Goal: Transaction & Acquisition: Purchase product/service

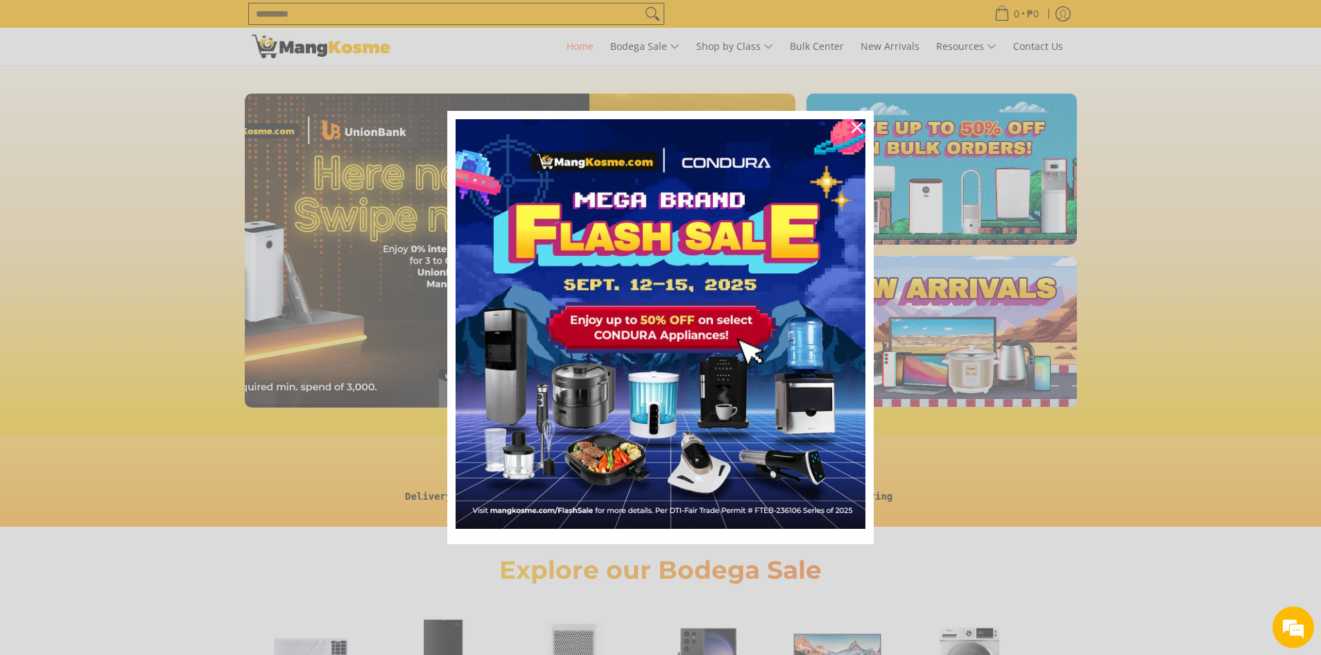
scroll to position [0, 1654]
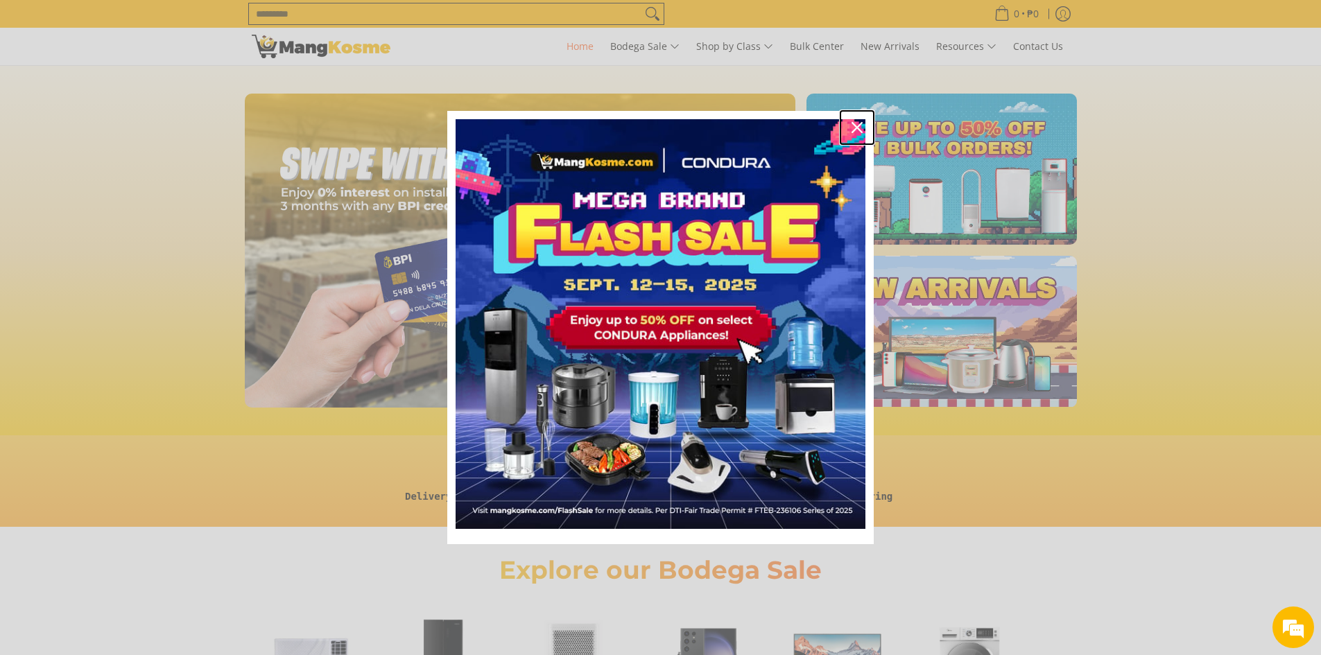
click at [856, 129] on icon "close icon" at bounding box center [856, 127] width 11 height 11
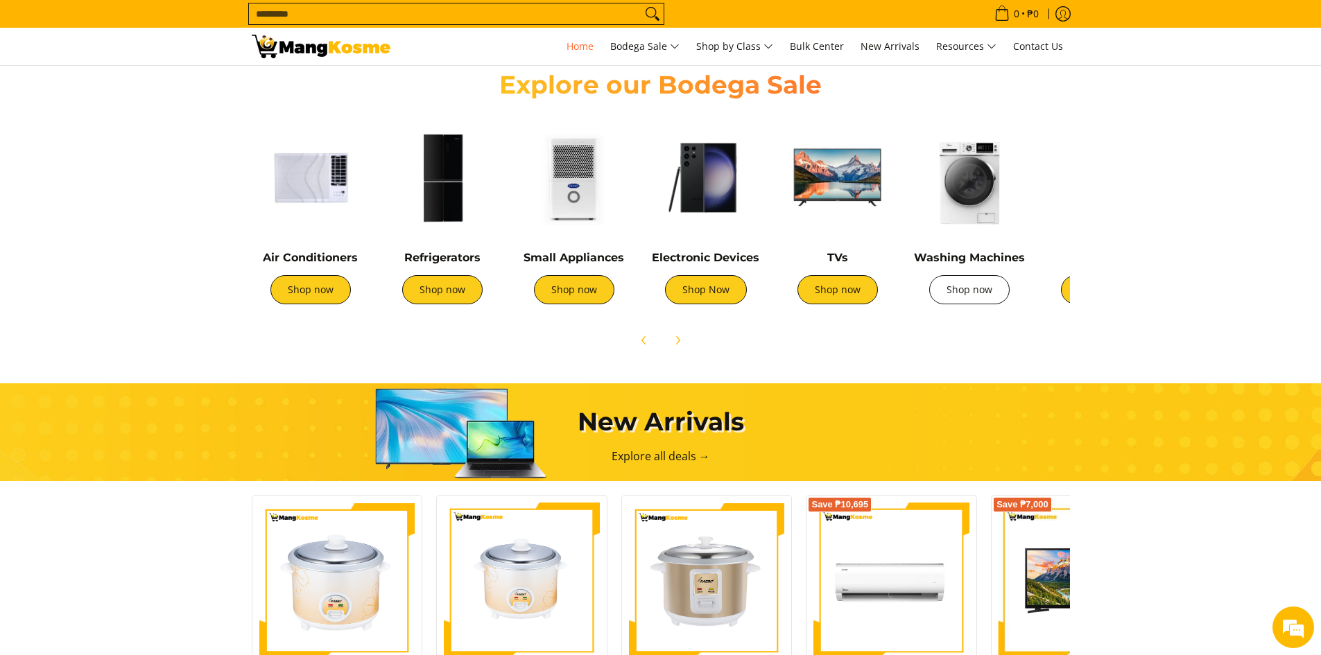
scroll to position [0, 1102]
click at [970, 295] on link "Shop now" at bounding box center [969, 289] width 80 height 29
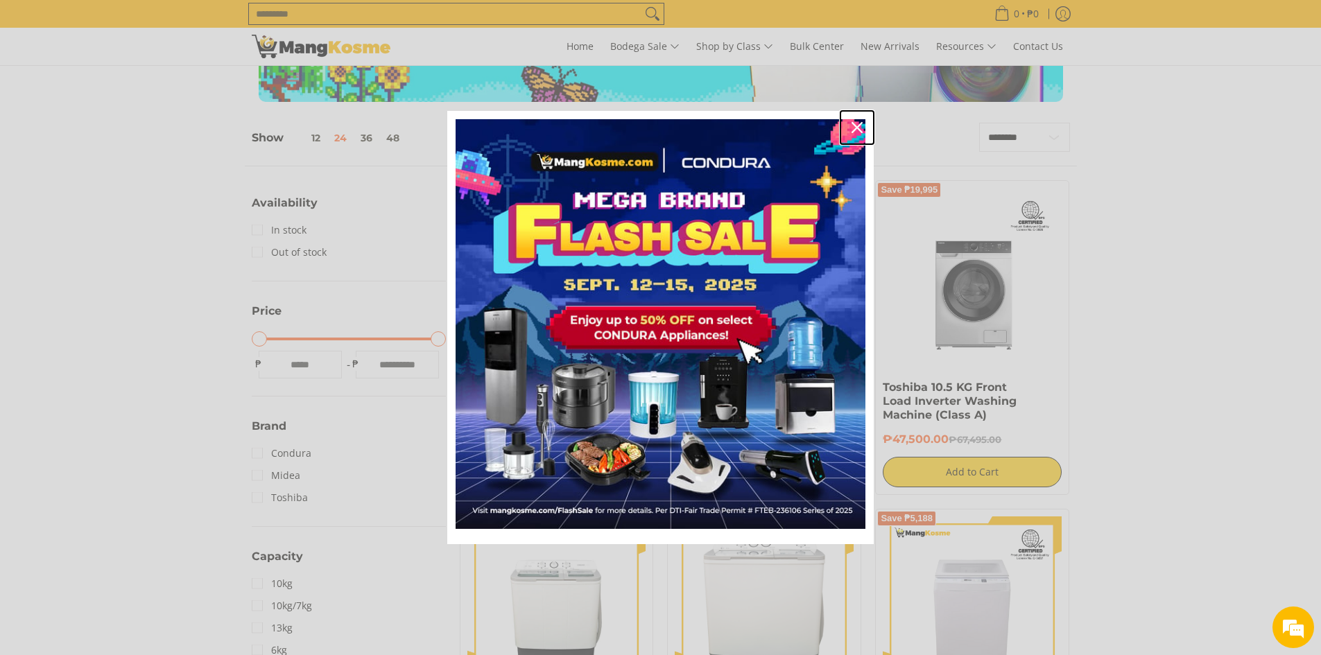
click at [869, 116] on button "Close" at bounding box center [856, 127] width 33 height 33
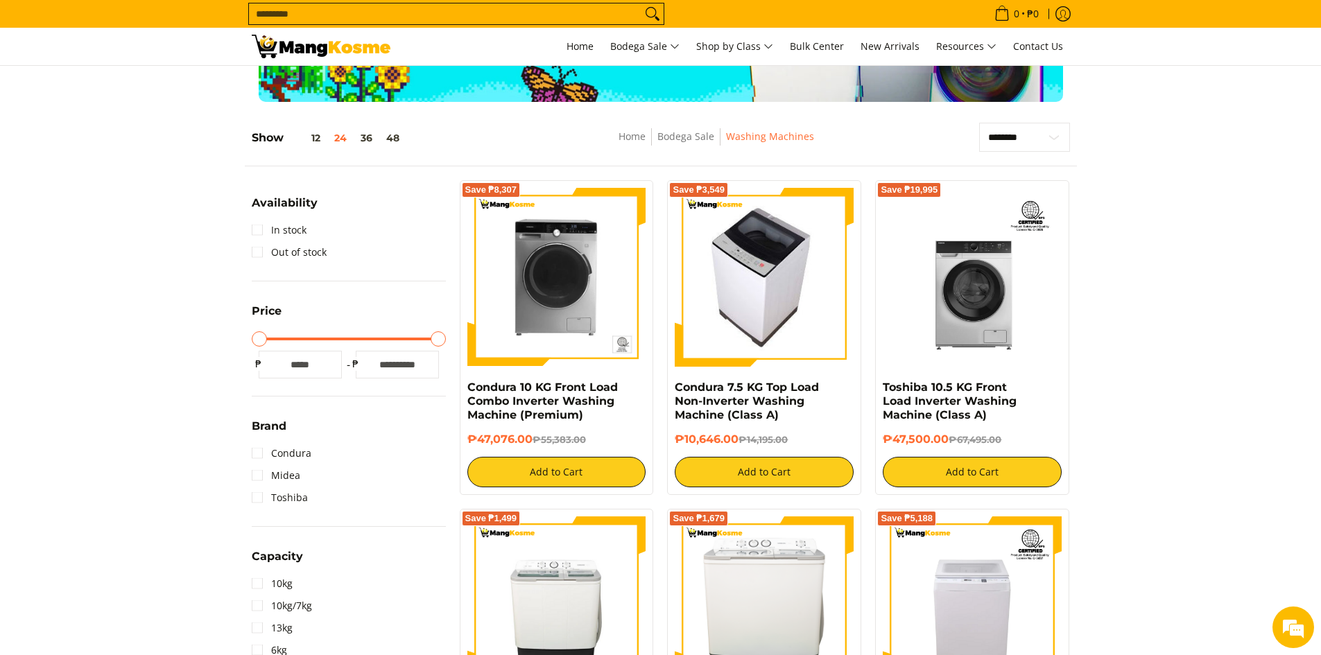
click at [798, 275] on img at bounding box center [764, 277] width 159 height 179
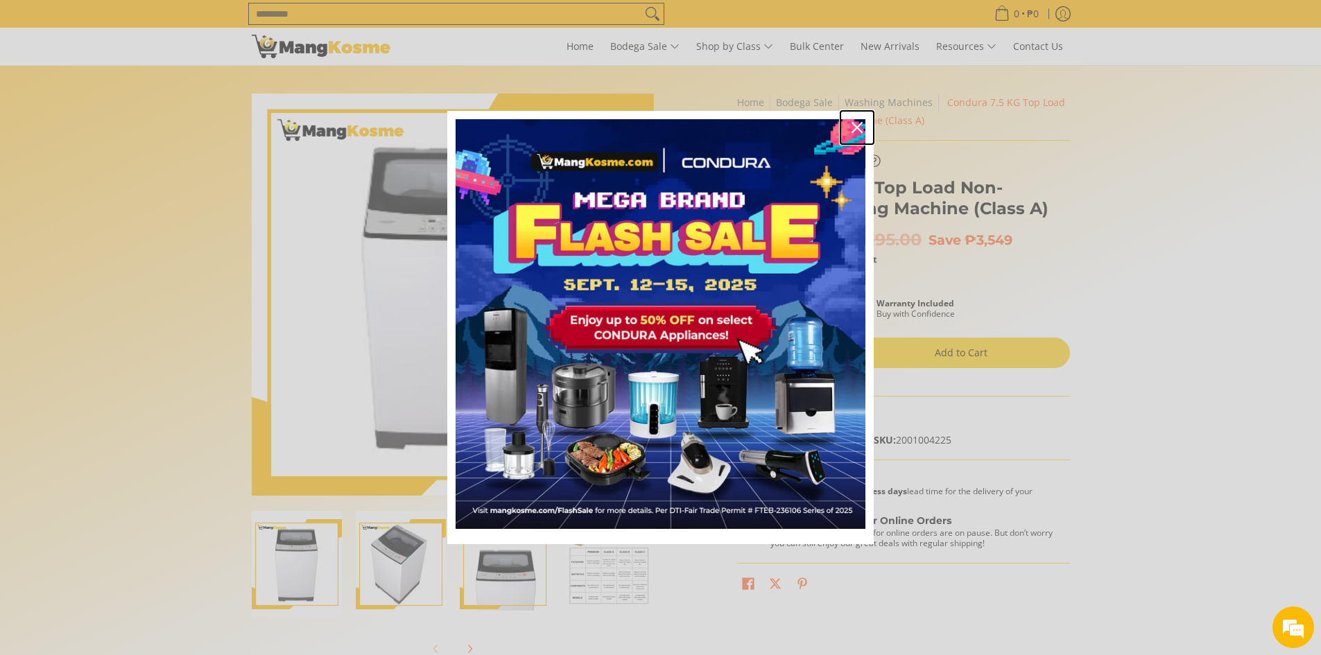
click at [852, 126] on icon "close icon" at bounding box center [856, 127] width 11 height 11
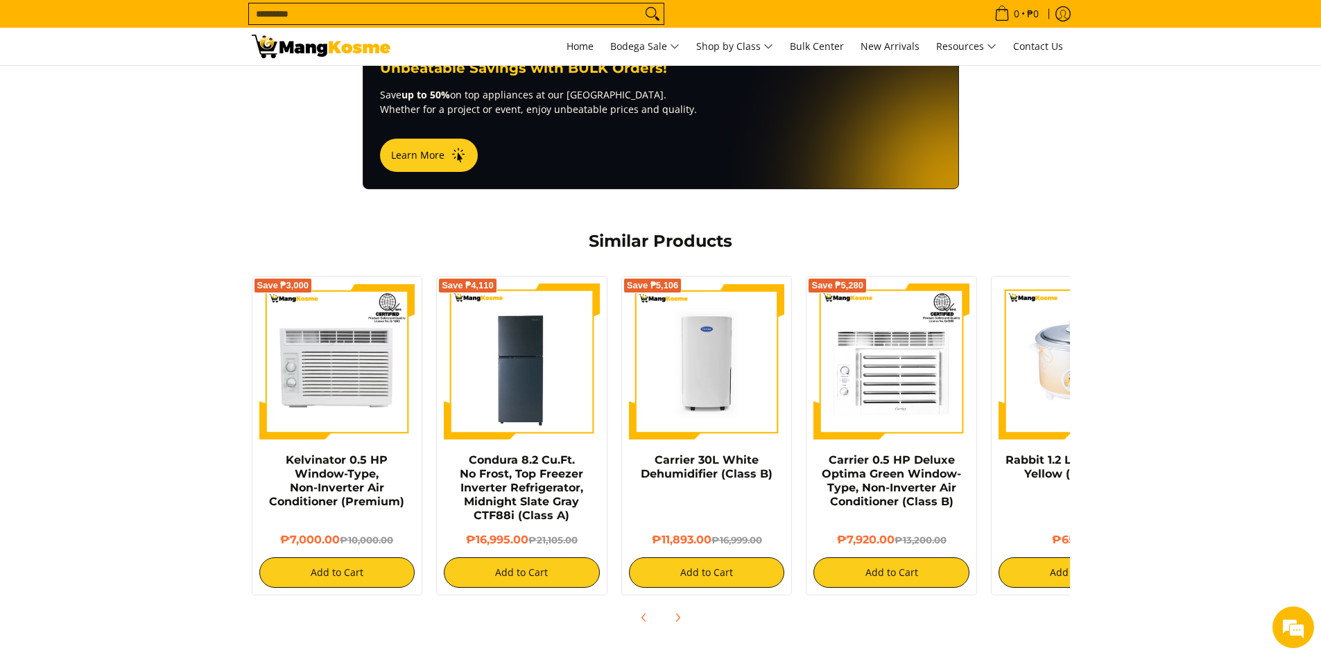
scroll to position [901, 0]
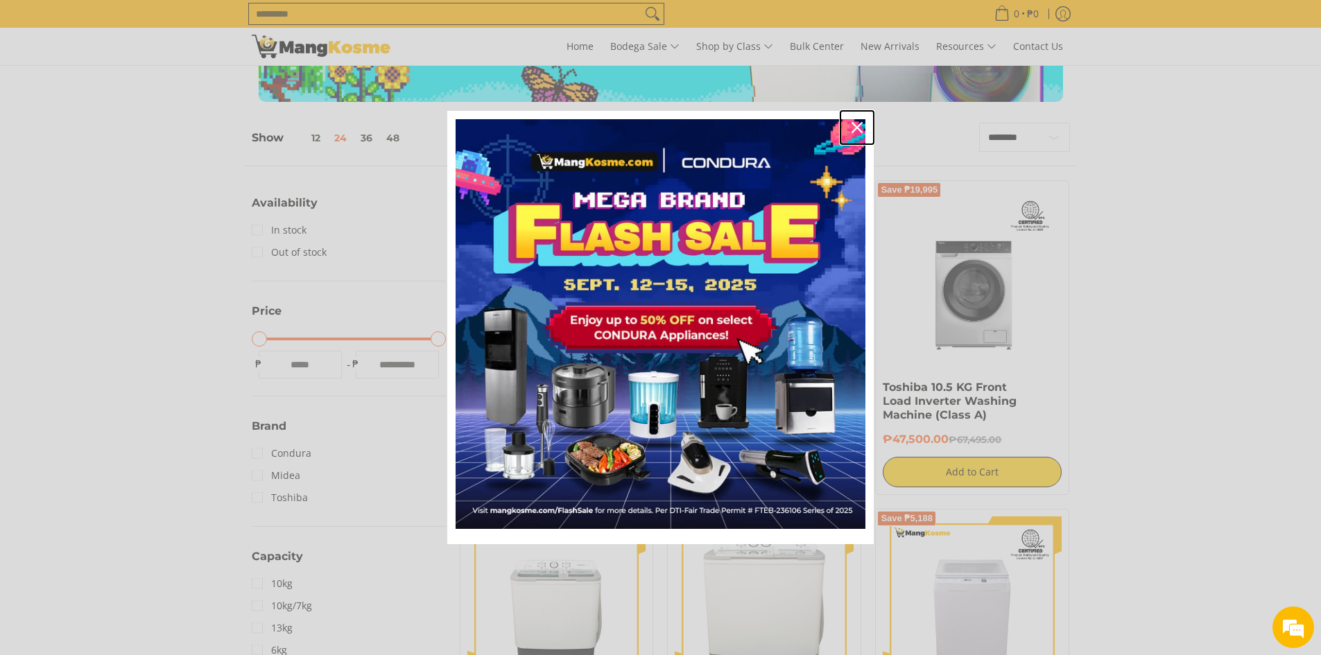
click at [858, 135] on div "Close" at bounding box center [857, 127] width 22 height 22
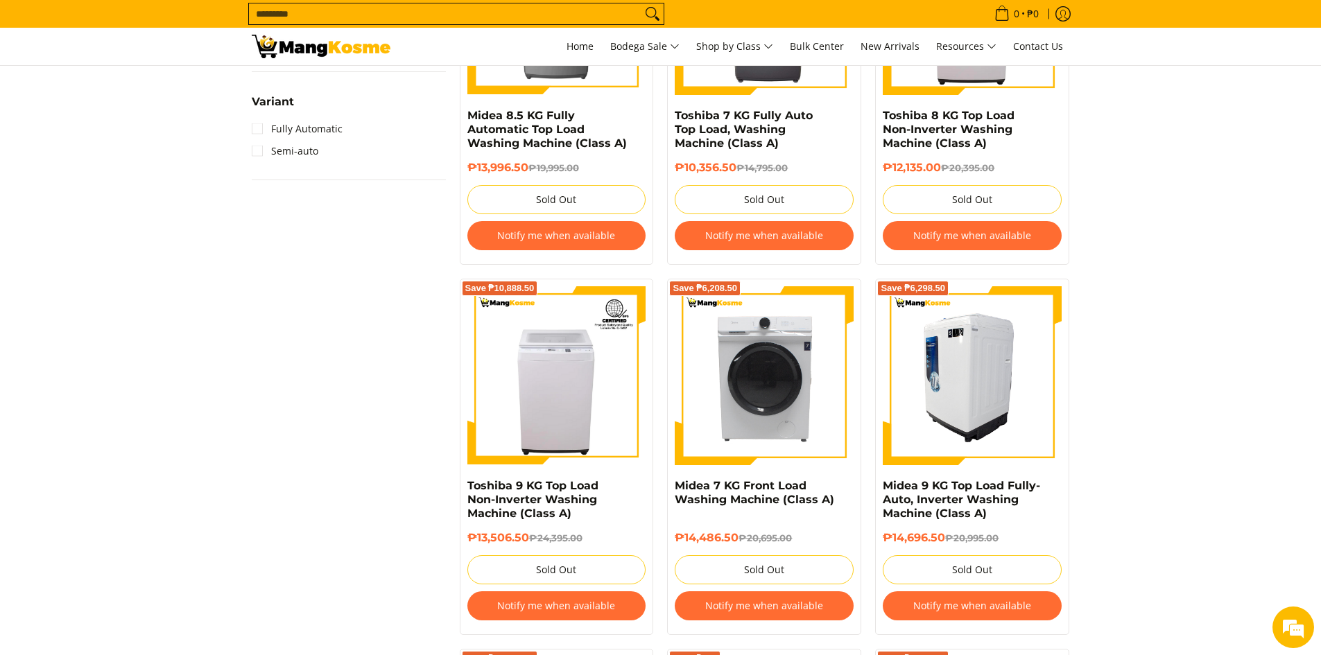
scroll to position [1595, 0]
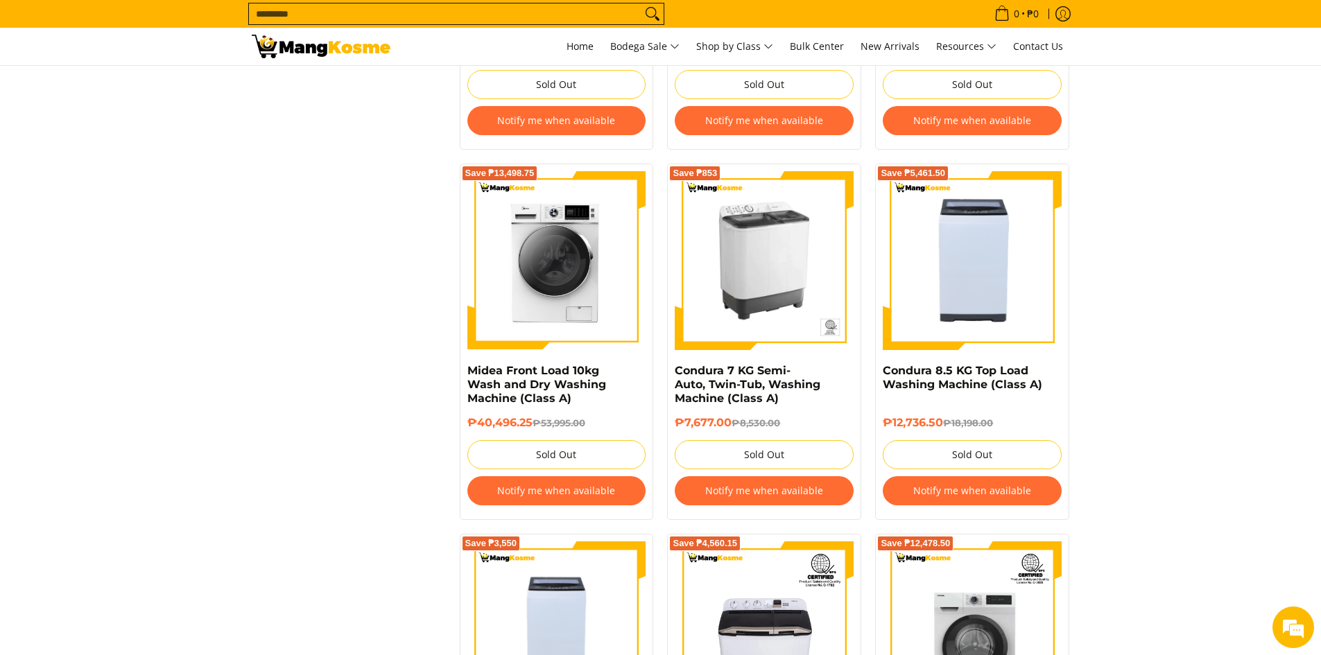
click at [762, 273] on img at bounding box center [764, 260] width 179 height 179
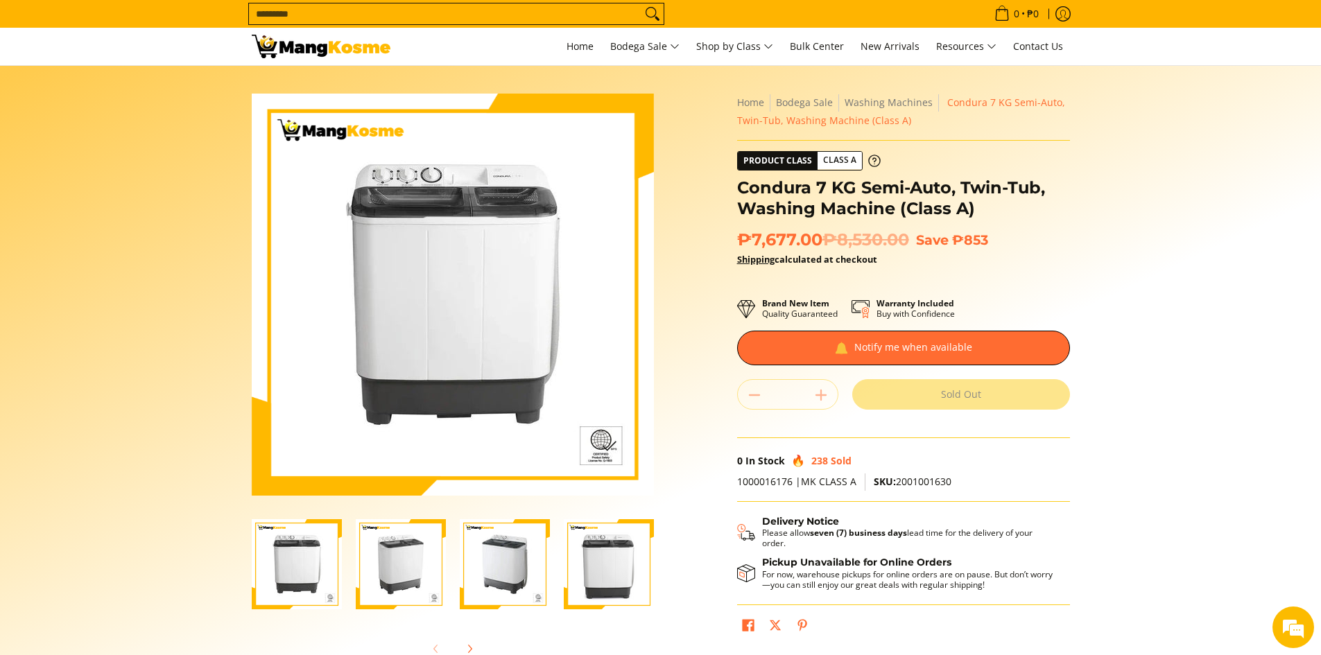
click at [401, 579] on img "condura-semi-automatic-7-kilos-twin-tub-washing-machine-right-side-view-mang-ko…" at bounding box center [401, 564] width 90 height 90
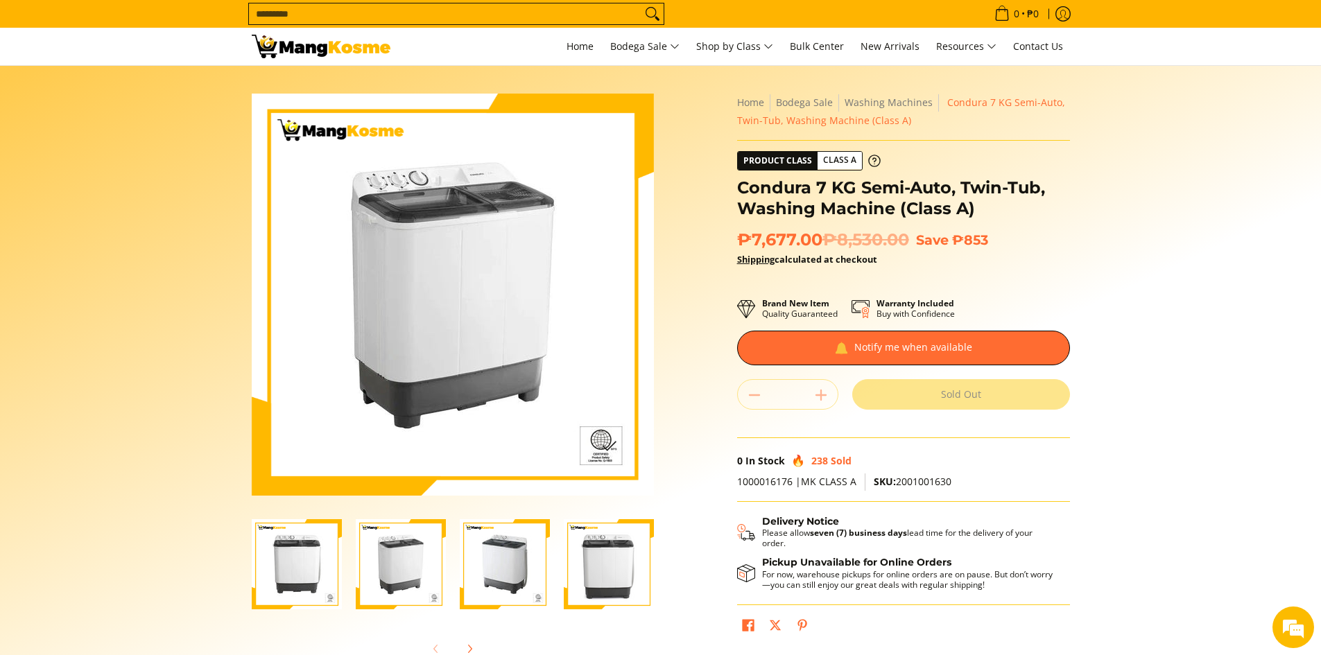
click at [322, 563] on img "condura-semi-automatic-7-kilos-twin-tub-washing-machine-front-view-mang-kosme" at bounding box center [297, 564] width 90 height 90
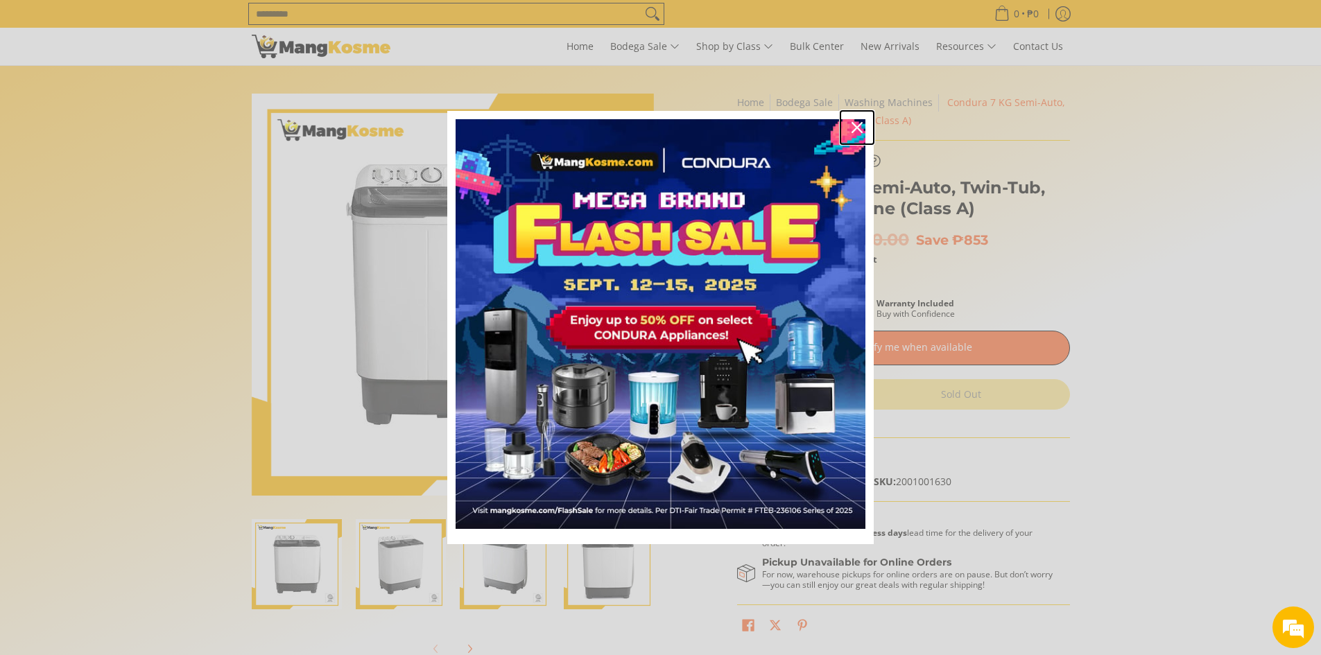
click at [860, 126] on icon "close icon" at bounding box center [856, 127] width 11 height 11
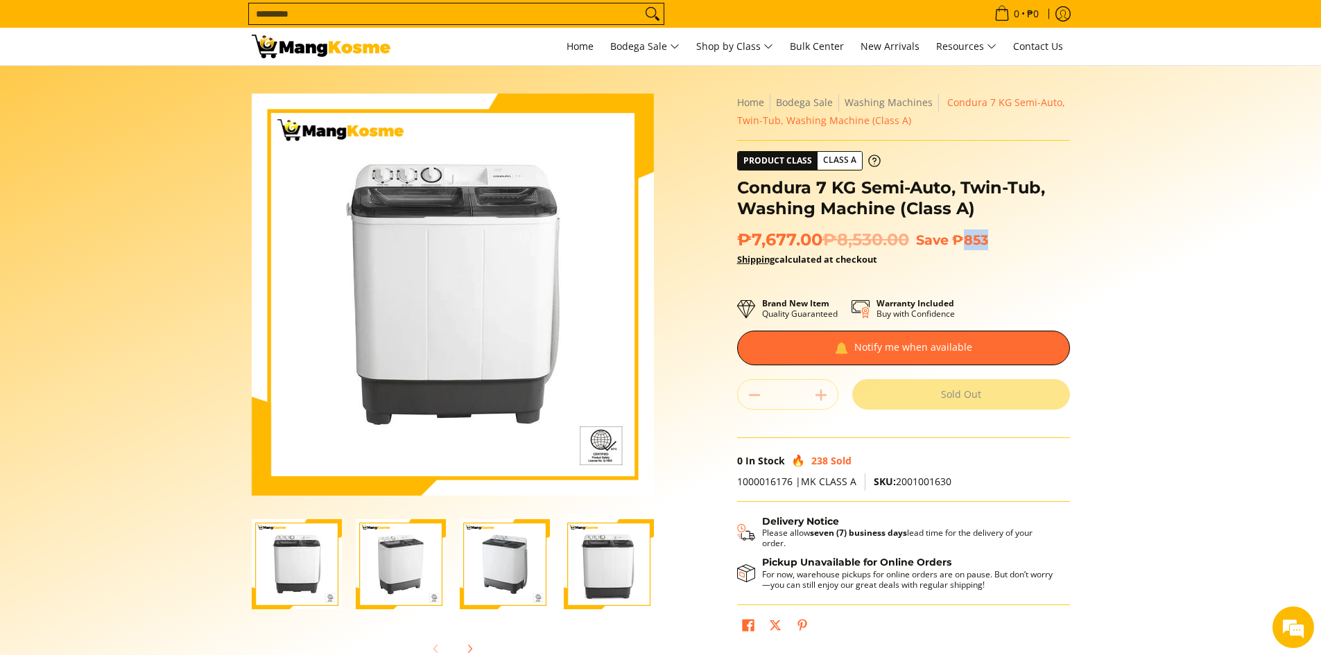
drag, startPoint x: 972, startPoint y: 245, endPoint x: 992, endPoint y: 241, distance: 20.5
click at [988, 241] on span "₱853" at bounding box center [970, 240] width 36 height 17
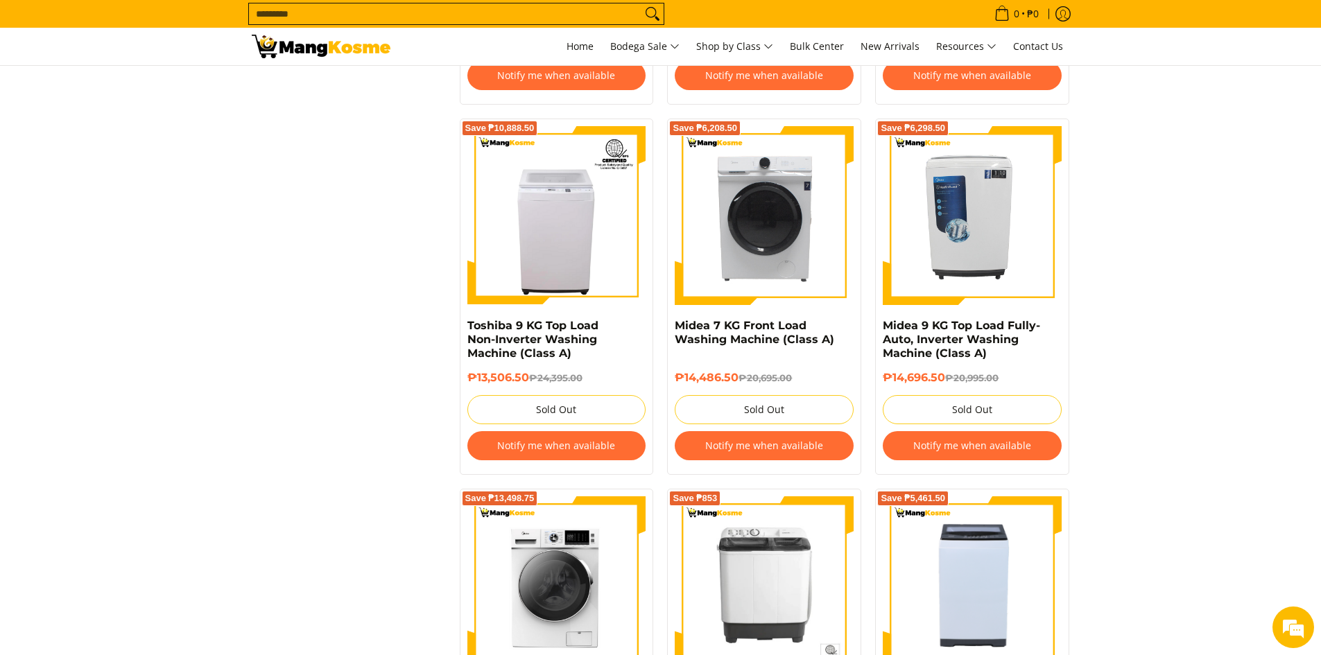
scroll to position [1248, 0]
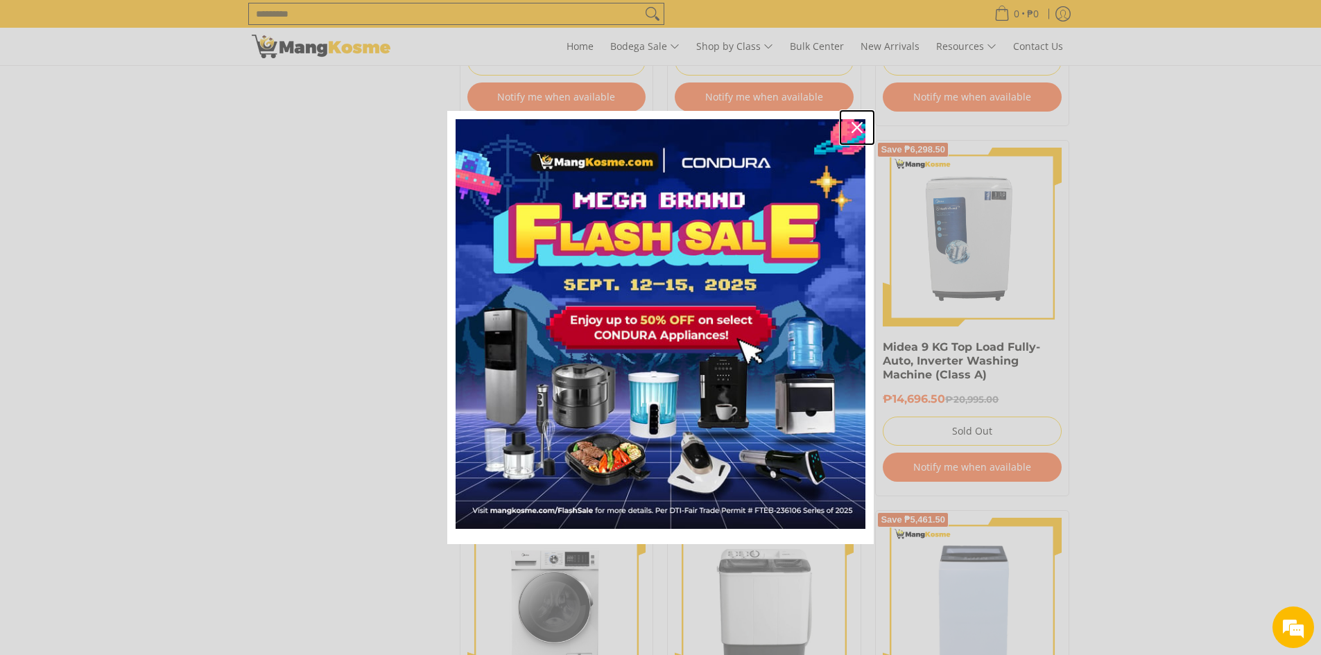
click at [865, 131] on div "Close" at bounding box center [857, 127] width 22 height 22
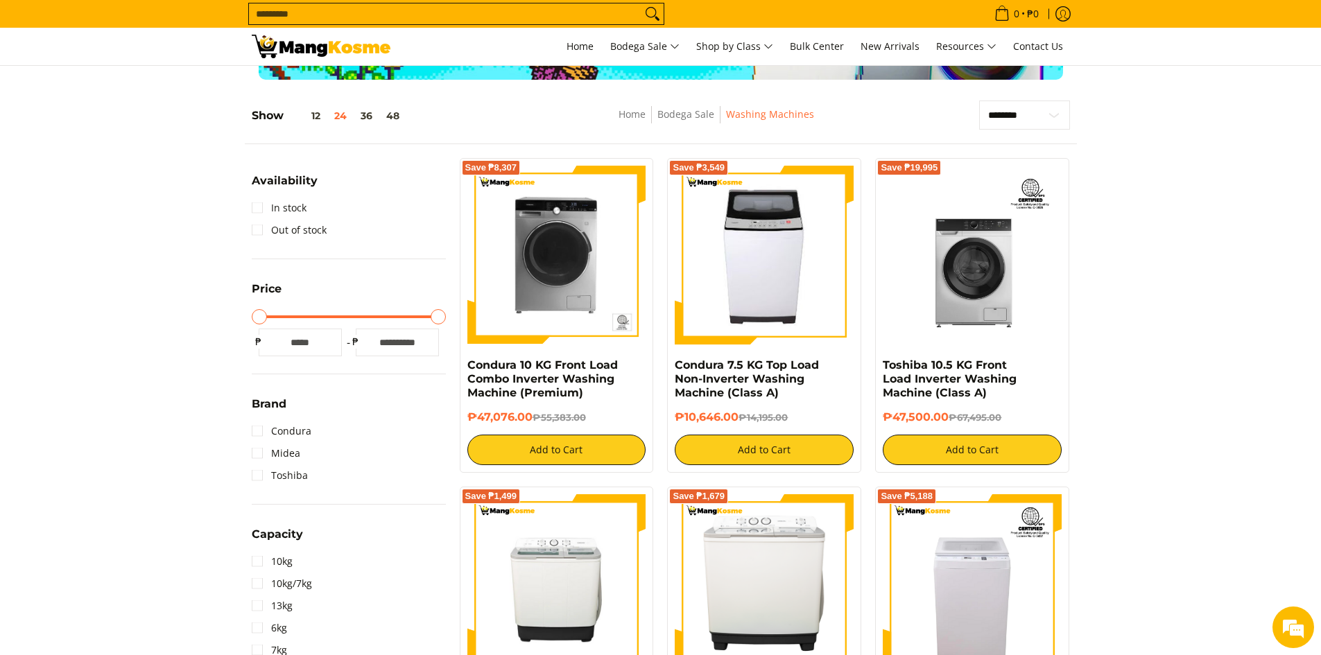
scroll to position [139, 0]
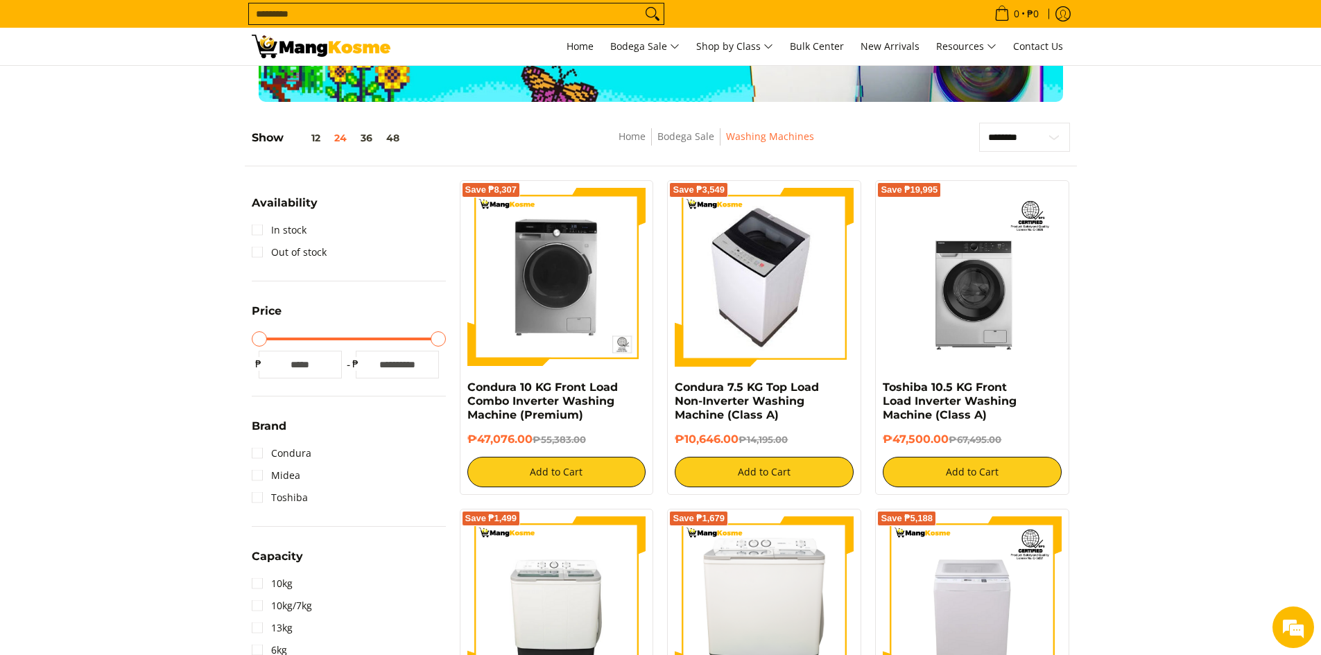
click at [781, 297] on img at bounding box center [764, 277] width 159 height 179
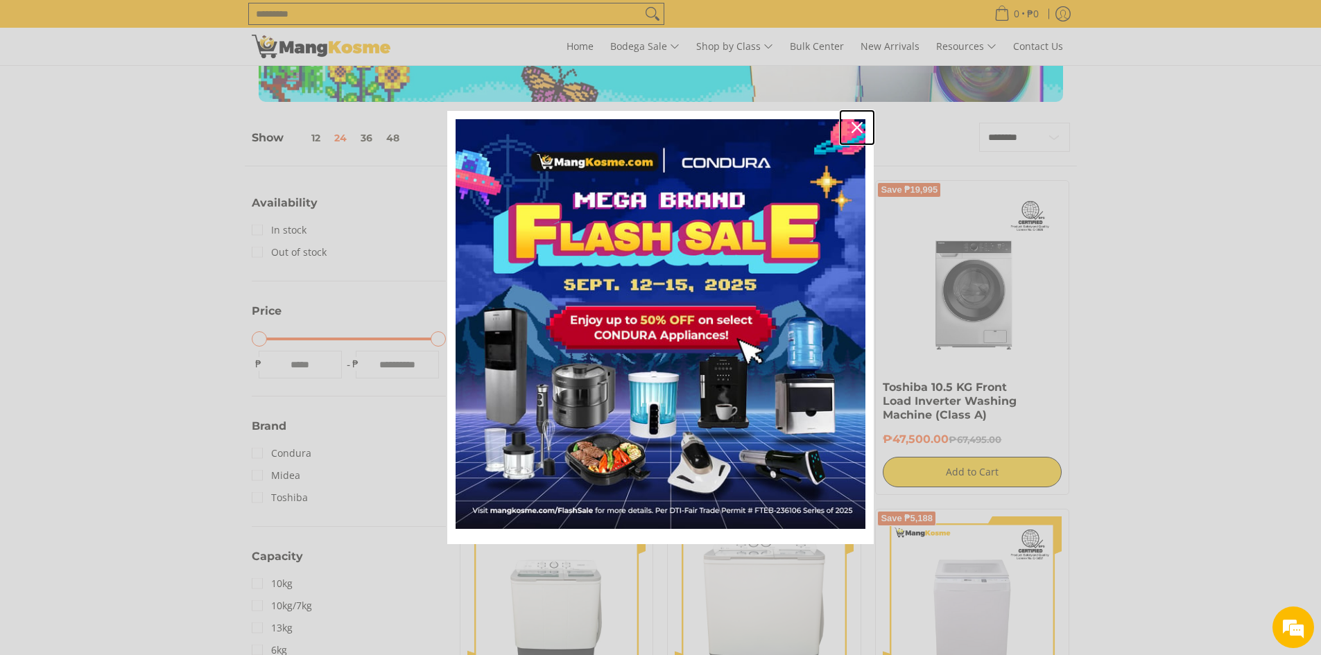
click at [853, 130] on icon "close icon" at bounding box center [856, 127] width 11 height 11
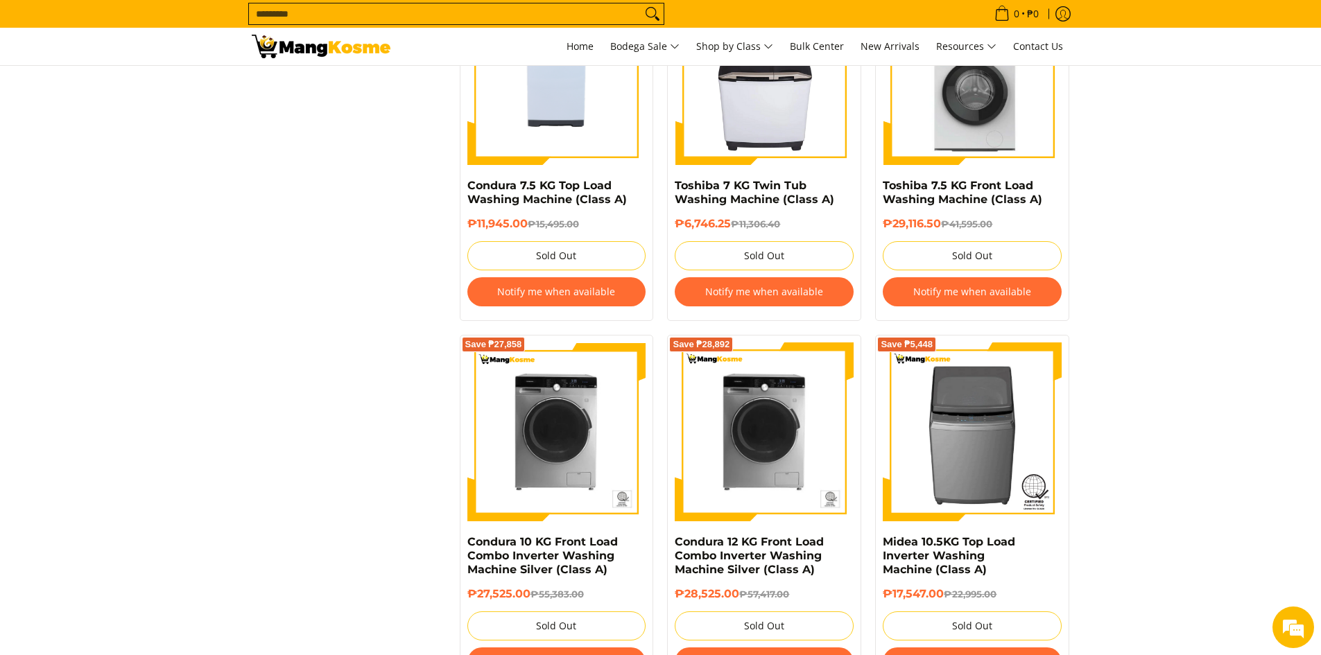
scroll to position [2704, 0]
